Goal: Task Accomplishment & Management: Use online tool/utility

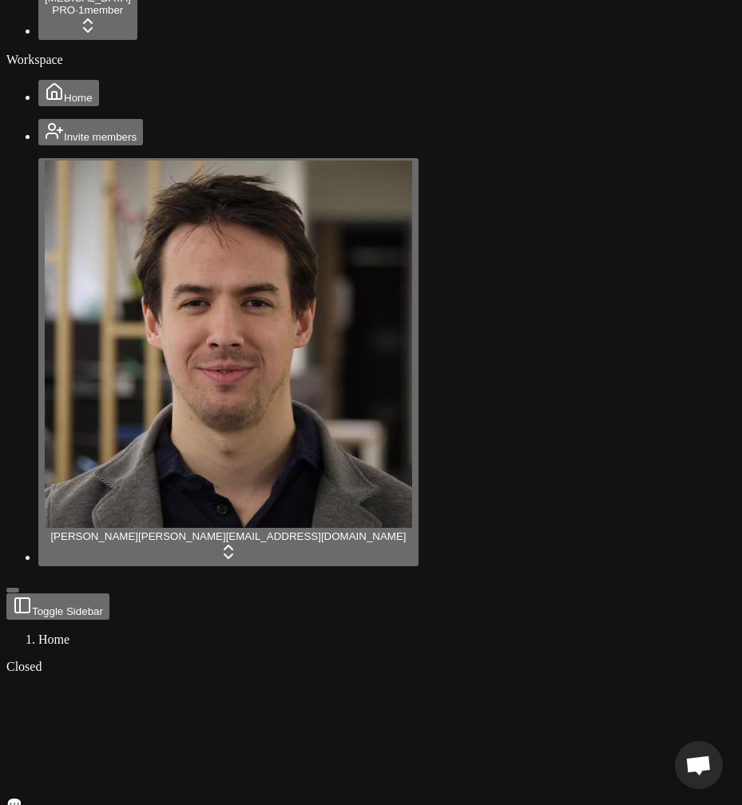
scroll to position [81, 0]
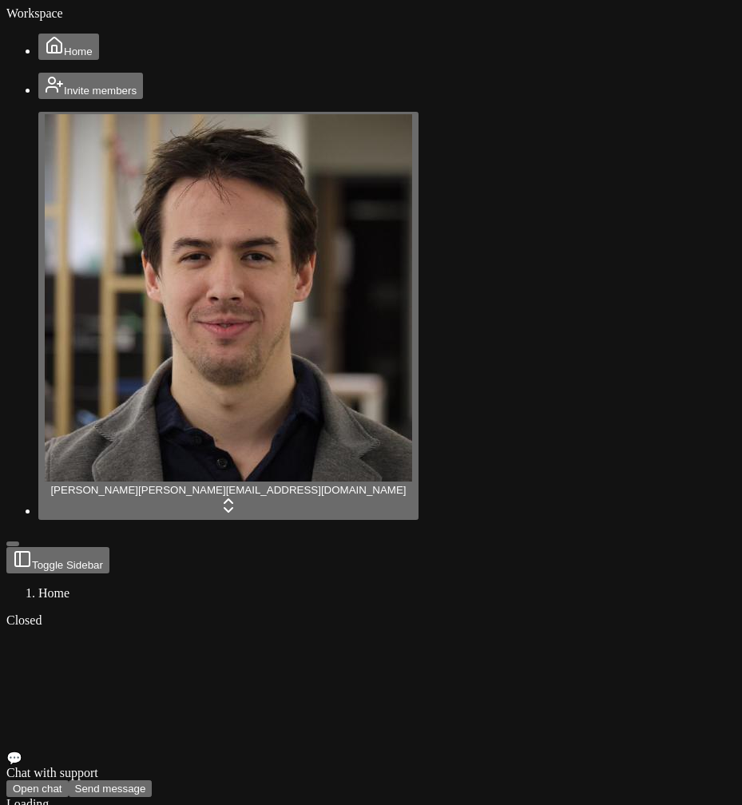
scroll to position [81, 0]
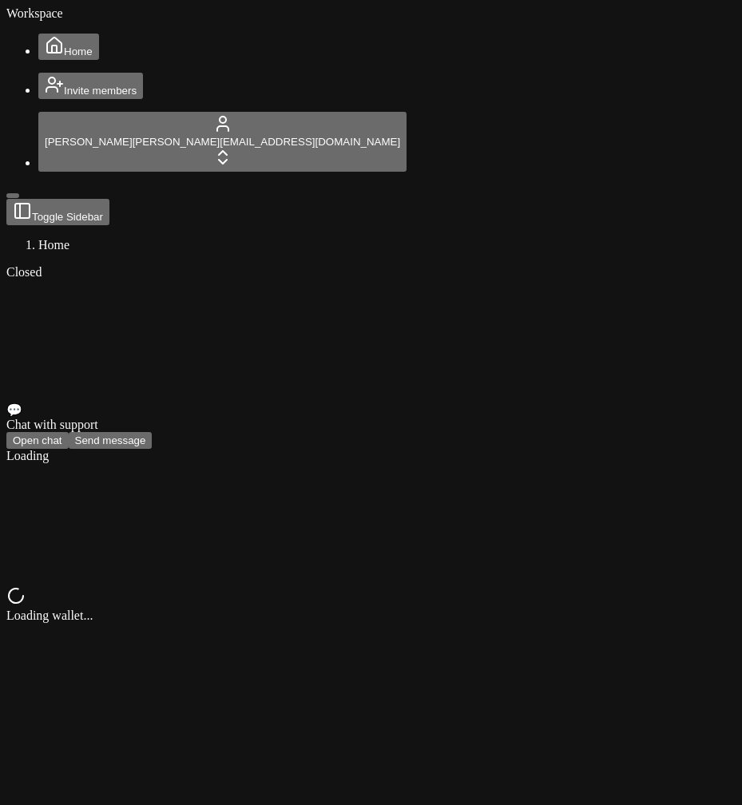
scroll to position [81, 0]
